Goal: Participate in discussion: Engage in conversation with other users on a specific topic

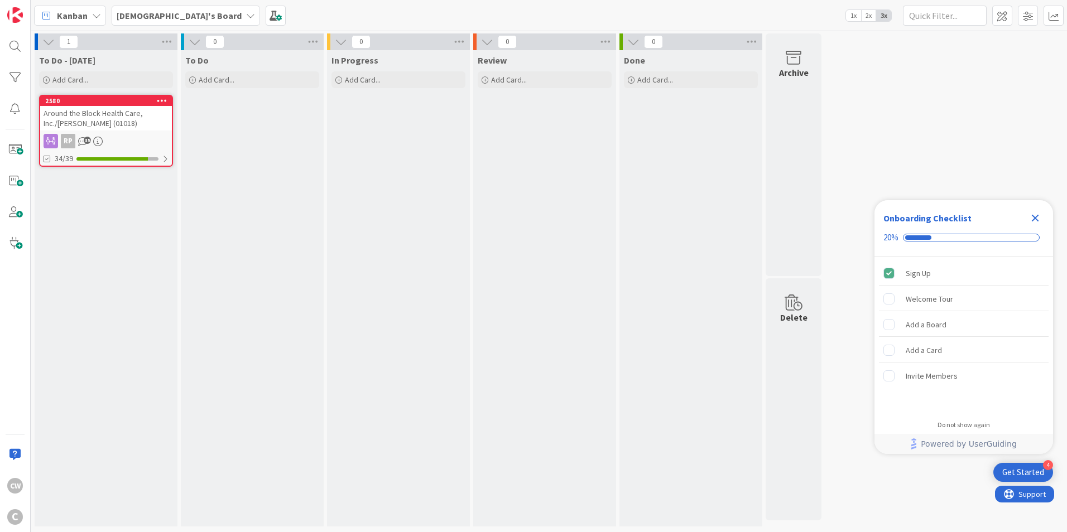
click at [133, 121] on div "Around the Block Health Care, Inc./[PERSON_NAME] (01018)" at bounding box center [106, 118] width 132 height 25
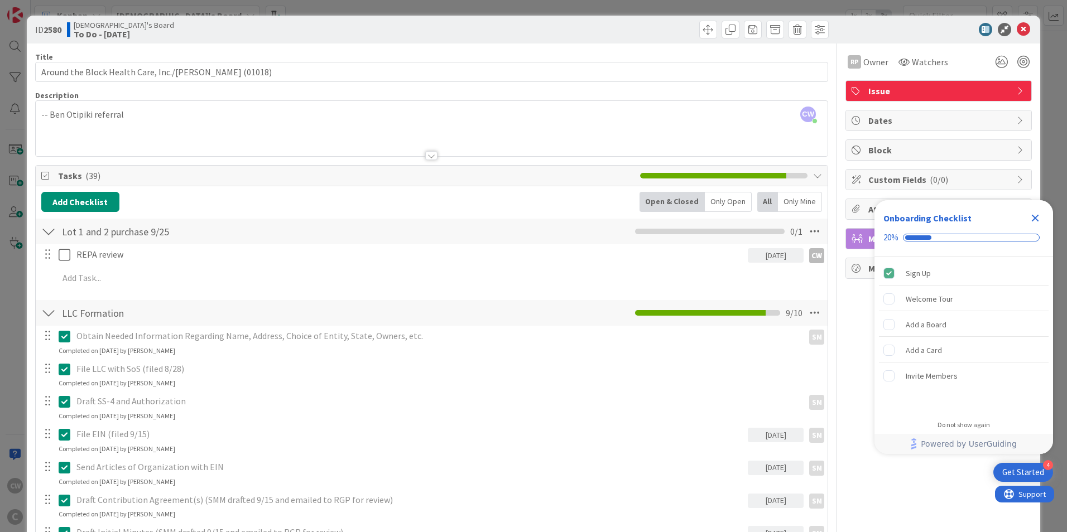
click at [1031, 217] on icon "Close Checklist" at bounding box center [1035, 218] width 13 height 13
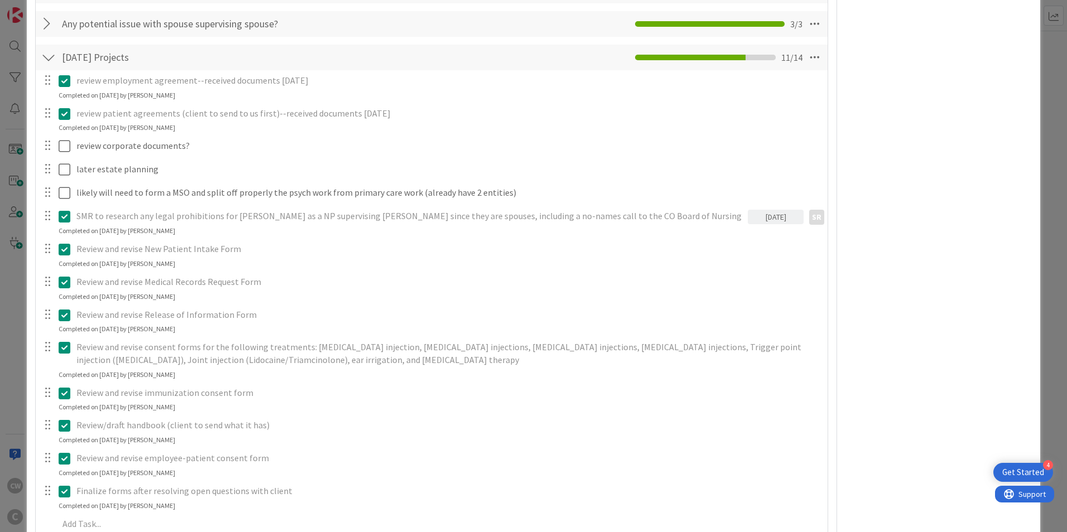
scroll to position [925, 0]
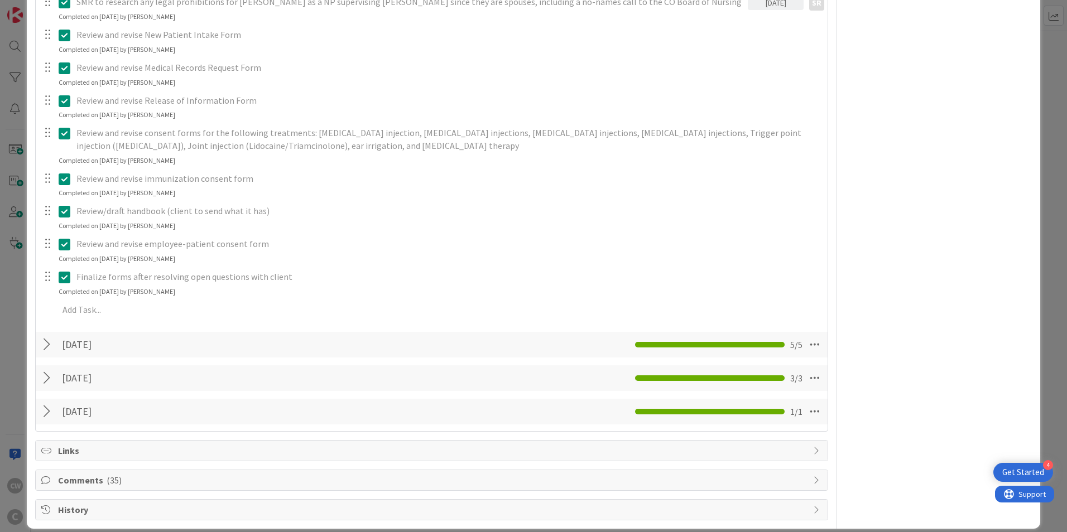
click at [405, 474] on span "Comments ( 35 )" at bounding box center [432, 480] width 749 height 13
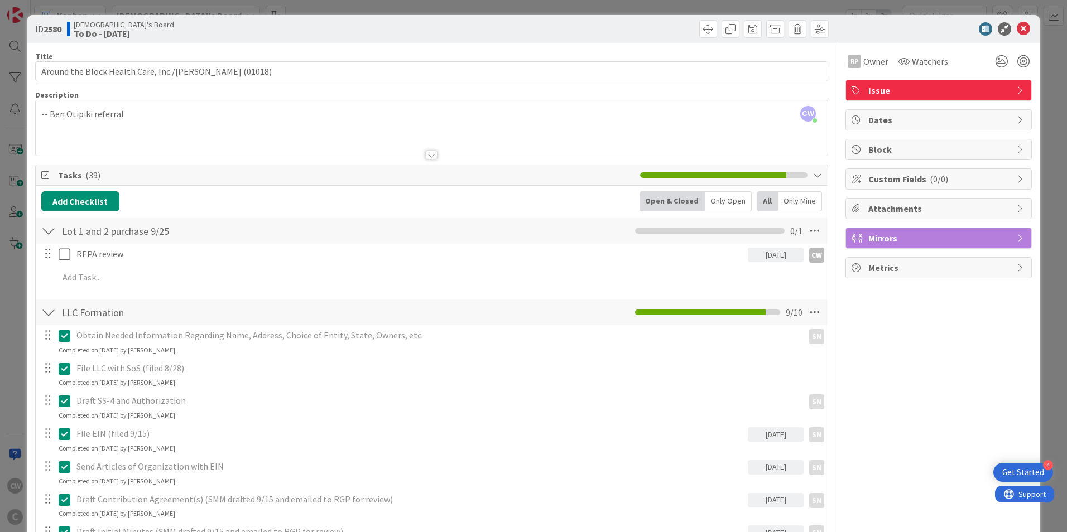
scroll to position [0, 0]
click at [1017, 27] on icon at bounding box center [1023, 29] width 13 height 13
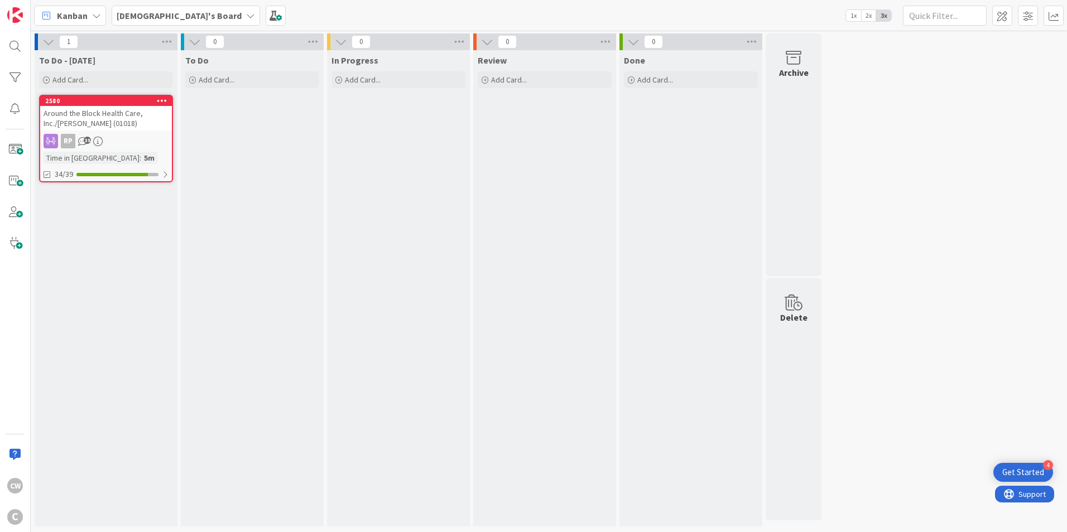
click at [164, 98] on icon at bounding box center [162, 101] width 11 height 8
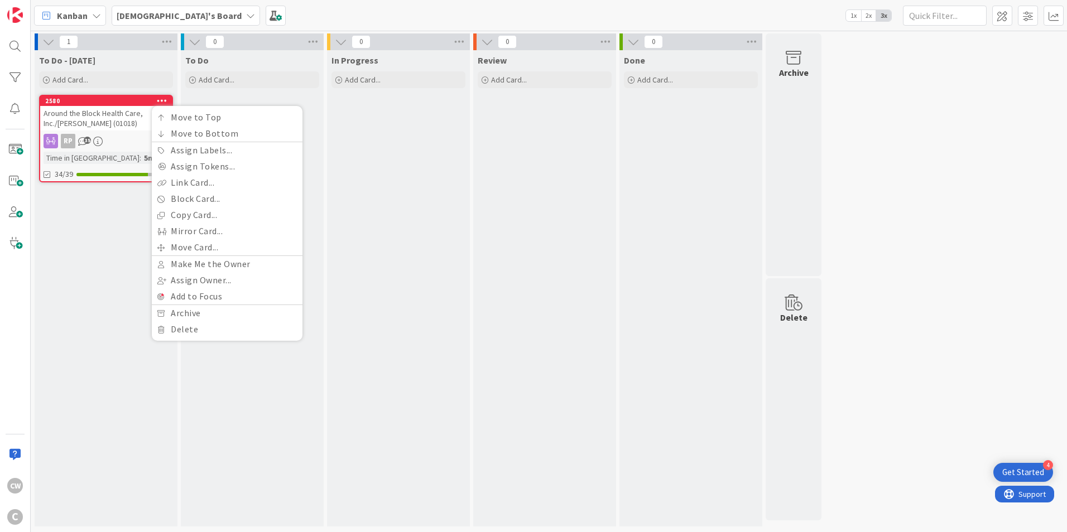
click at [164, 98] on icon at bounding box center [162, 101] width 11 height 8
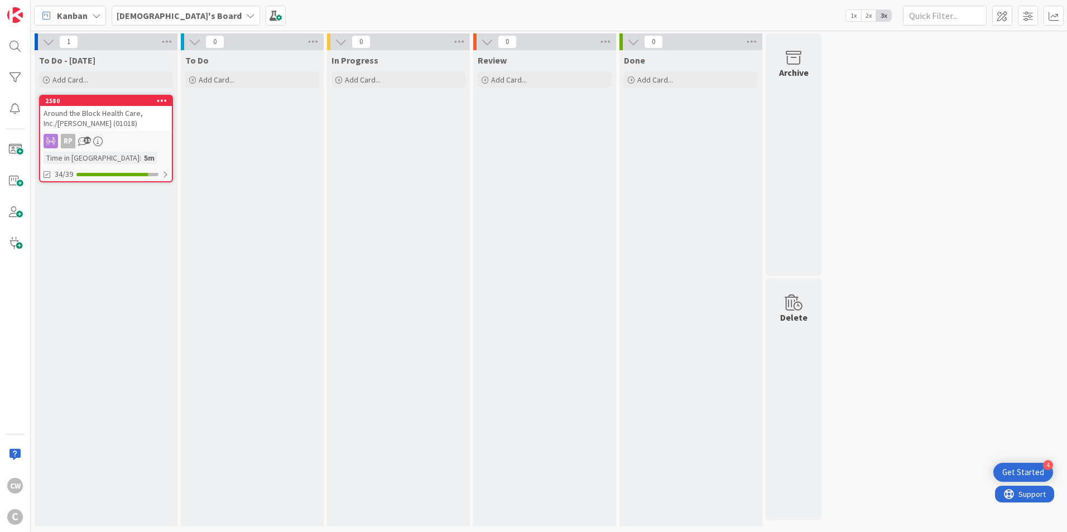
click at [91, 137] on div "RP 35" at bounding box center [106, 141] width 132 height 15
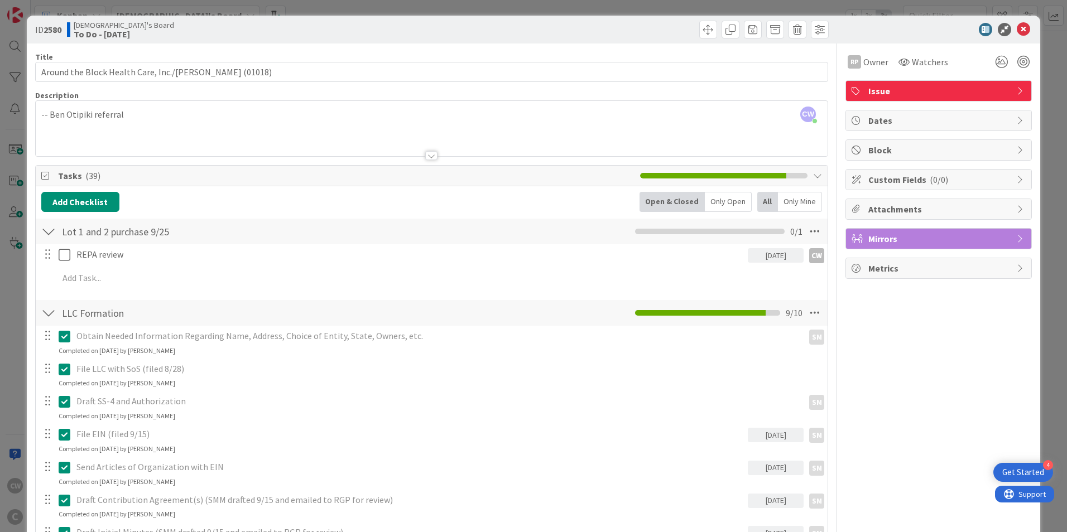
click at [878, 99] on div "Issue" at bounding box center [938, 91] width 185 height 20
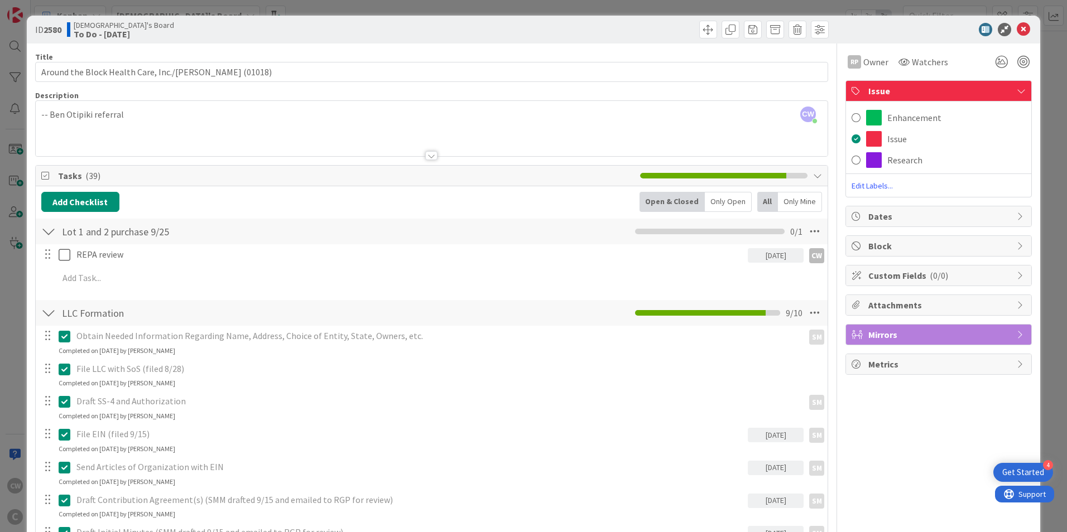
click at [883, 98] on div "Issue" at bounding box center [938, 91] width 185 height 21
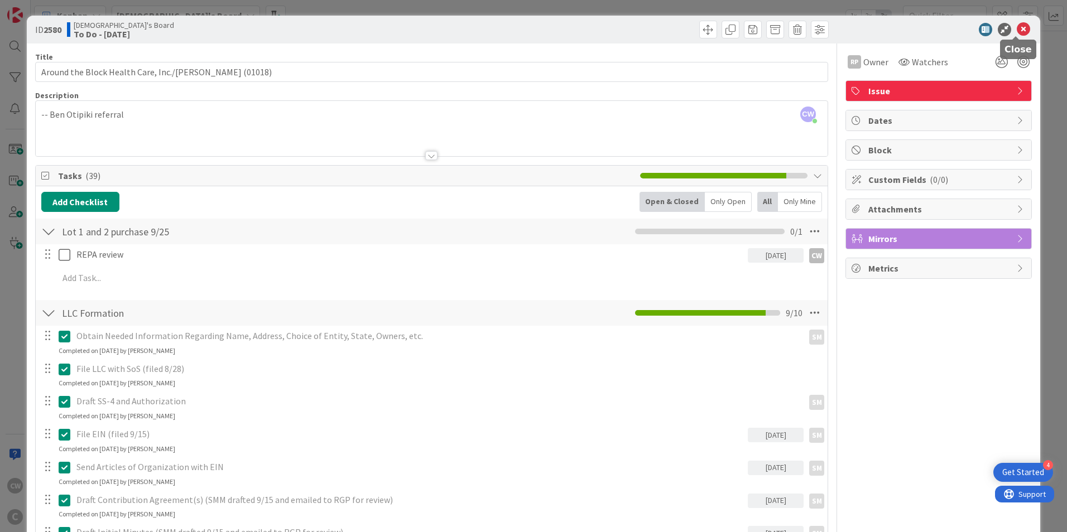
click at [1017, 29] on icon at bounding box center [1023, 29] width 13 height 13
